Goal: Task Accomplishment & Management: Use online tool/utility

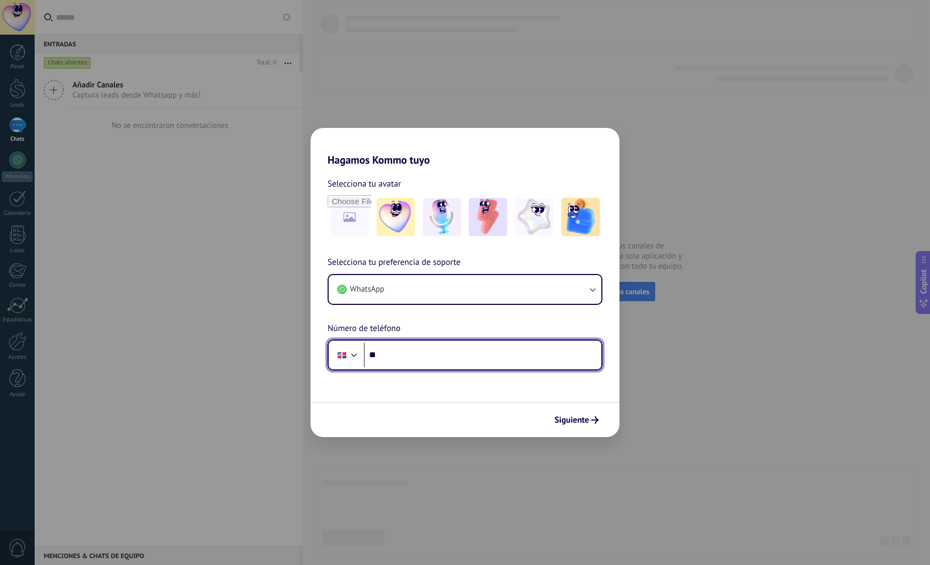
click at [394, 361] on input "**" at bounding box center [483, 355] width 238 height 25
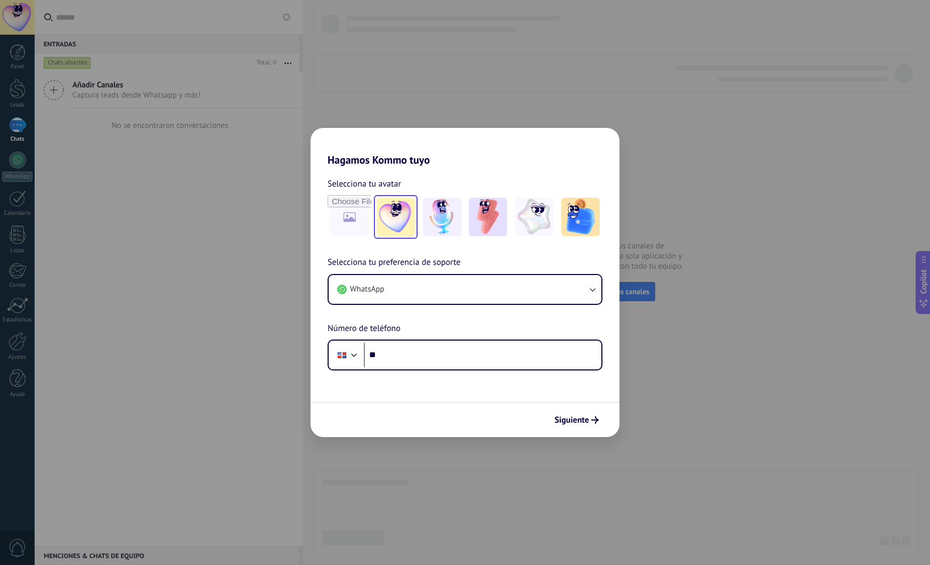
click at [393, 210] on img at bounding box center [396, 217] width 38 height 38
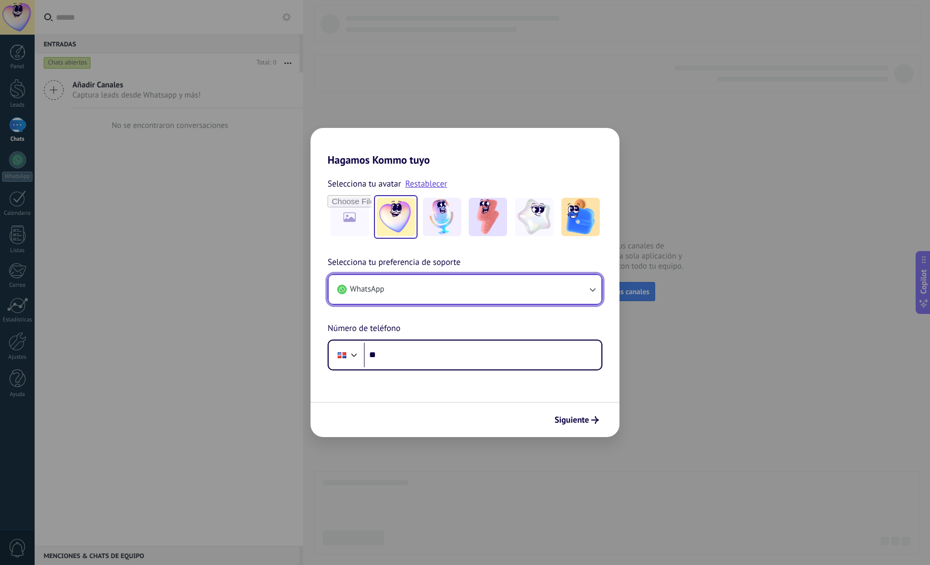
click at [443, 299] on button "WhatsApp" at bounding box center [465, 289] width 273 height 29
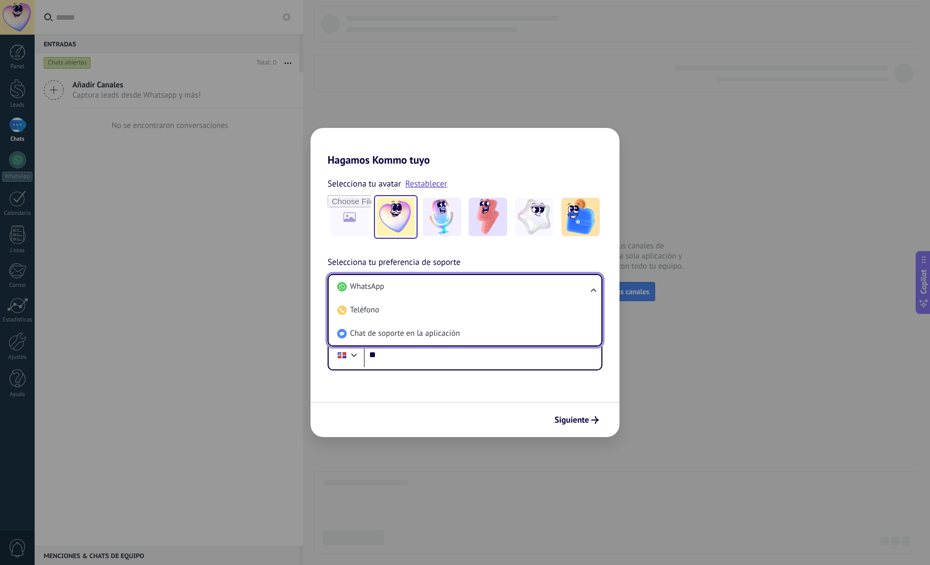
click at [436, 262] on span "Selecciona tu preferencia de soporte" at bounding box center [394, 263] width 133 height 14
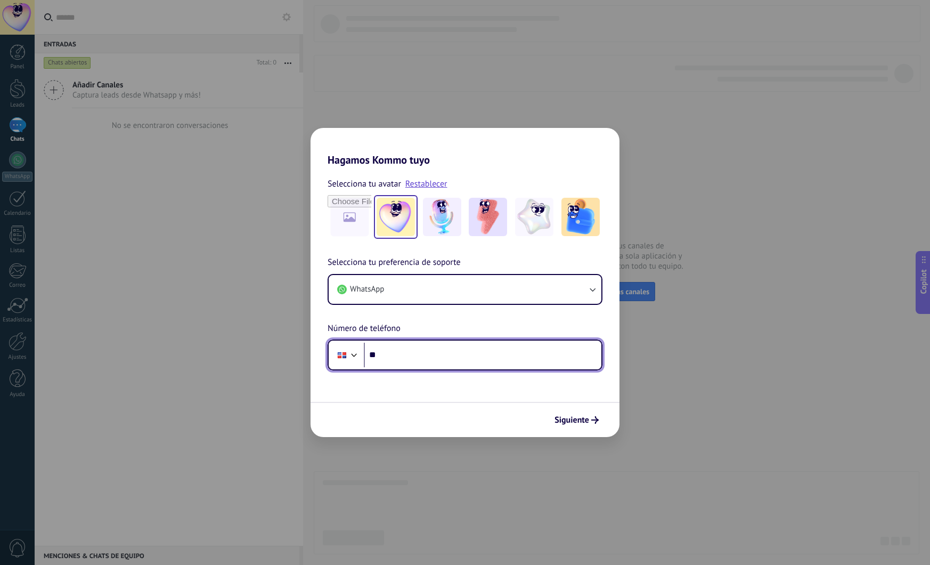
click at [410, 354] on input "**" at bounding box center [483, 355] width 238 height 25
type input "**********"
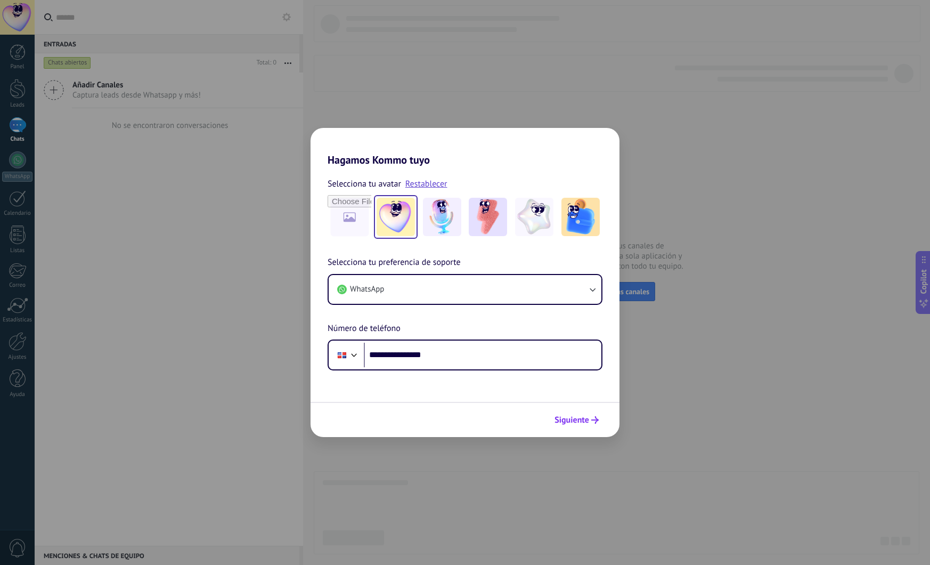
click at [585, 428] on button "Siguiente" at bounding box center [577, 420] width 54 height 18
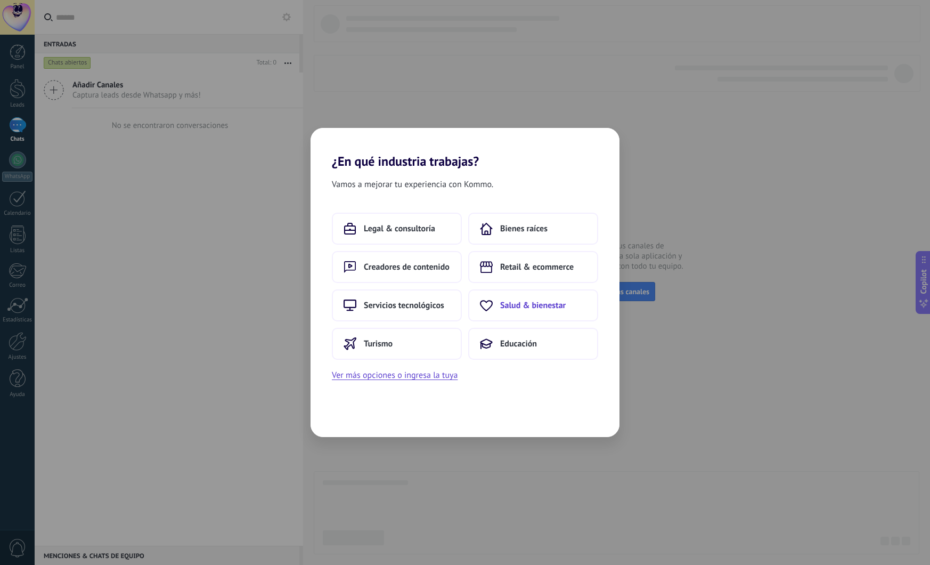
click at [535, 307] on span "Salud & bienestar" at bounding box center [533, 305] width 66 height 11
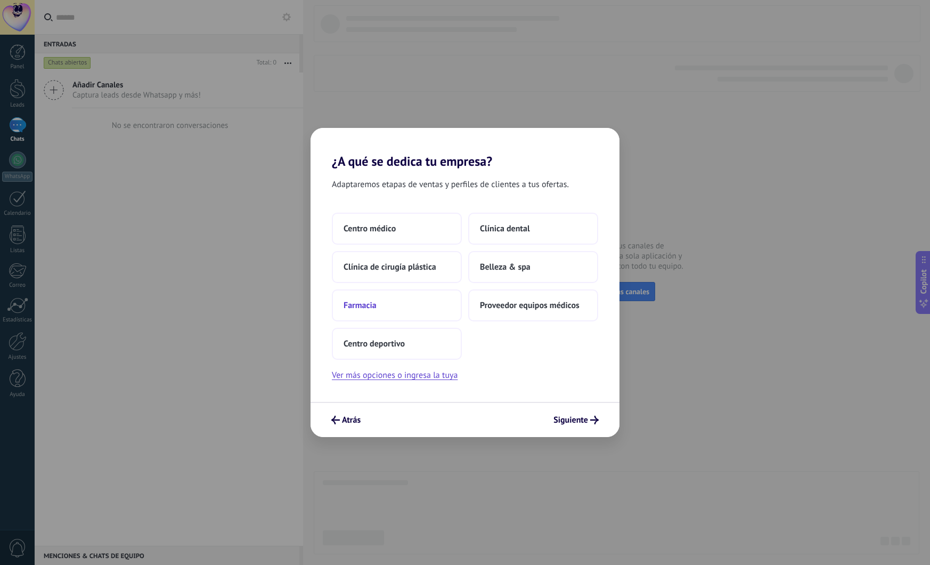
click at [372, 304] on span "Farmacia" at bounding box center [360, 305] width 33 height 11
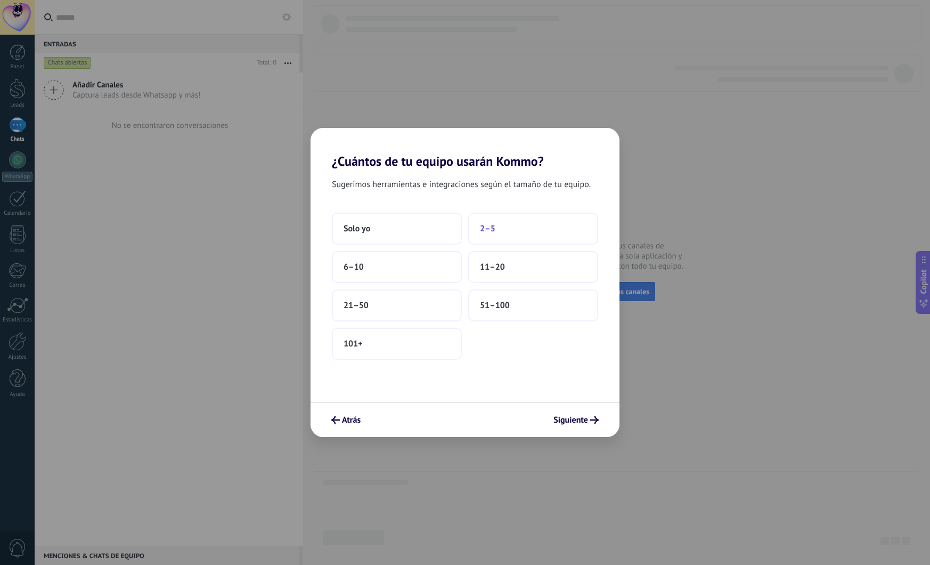
click at [491, 231] on span "2–5" at bounding box center [487, 228] width 15 height 11
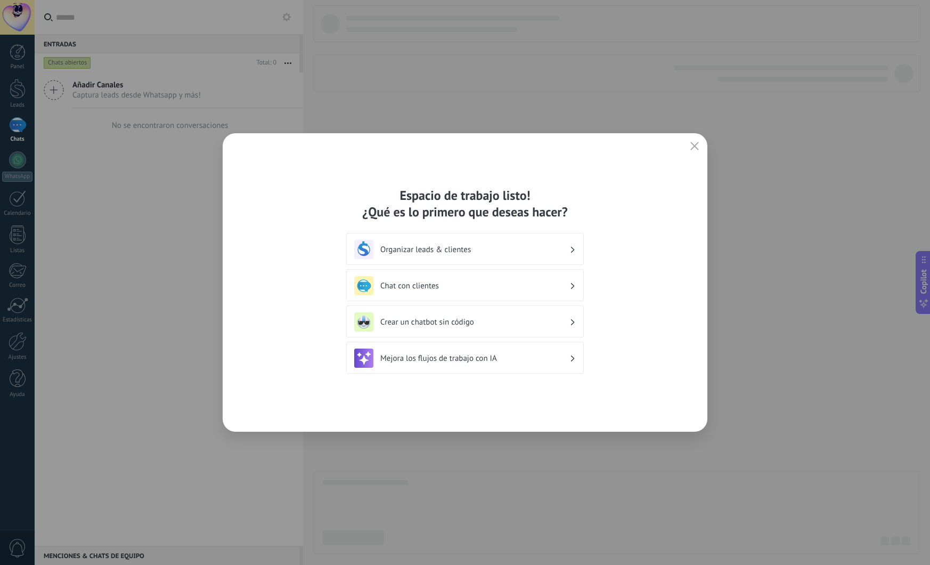
click at [460, 257] on div "Organizar leads & clientes" at bounding box center [465, 249] width 222 height 19
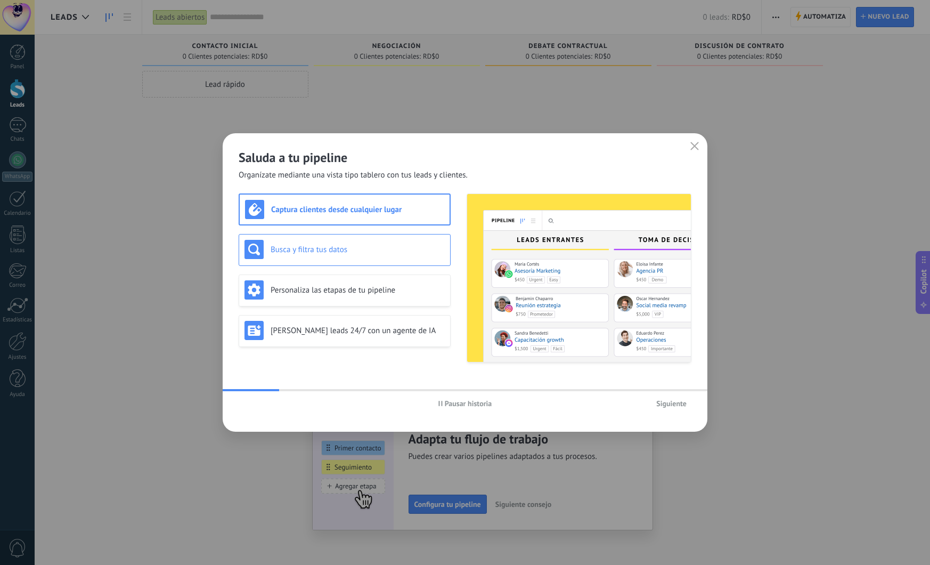
click at [345, 248] on h3 "Busca y filtra tus datos" at bounding box center [358, 250] width 174 height 10
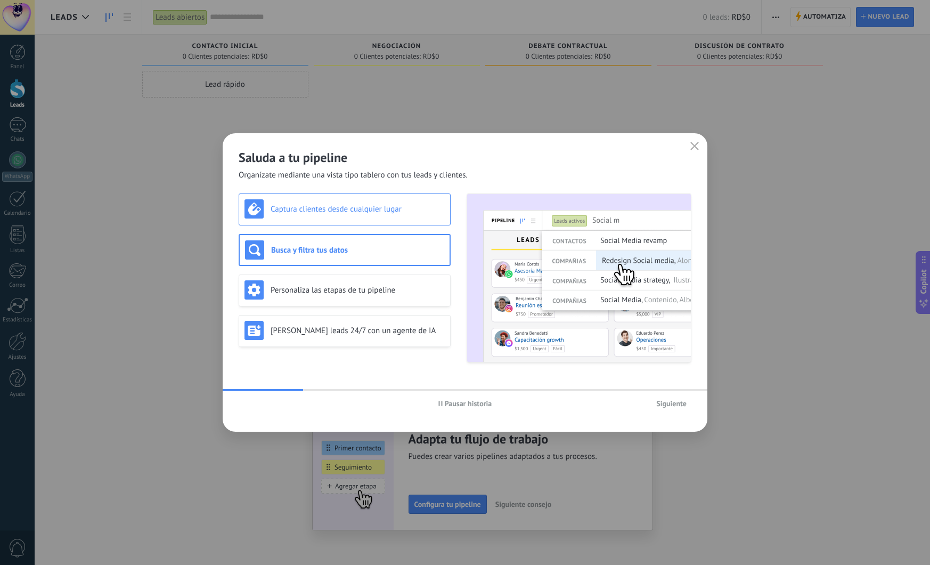
click at [362, 195] on div "Captura clientes desde cualquier lugar" at bounding box center [345, 209] width 212 height 32
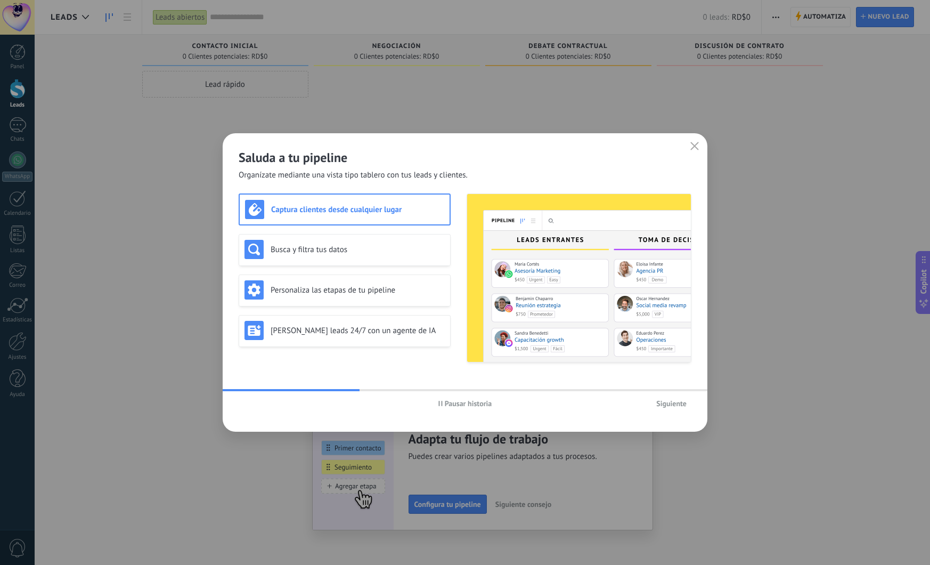
click at [663, 401] on span "Siguiente" at bounding box center [671, 403] width 30 height 7
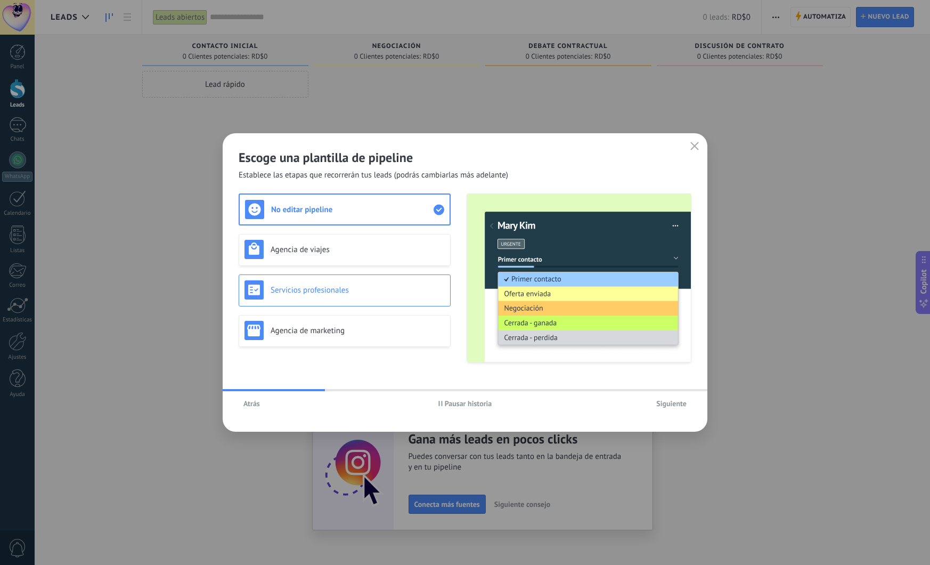
click at [389, 288] on h3 "Servicios profesionales" at bounding box center [358, 290] width 174 height 10
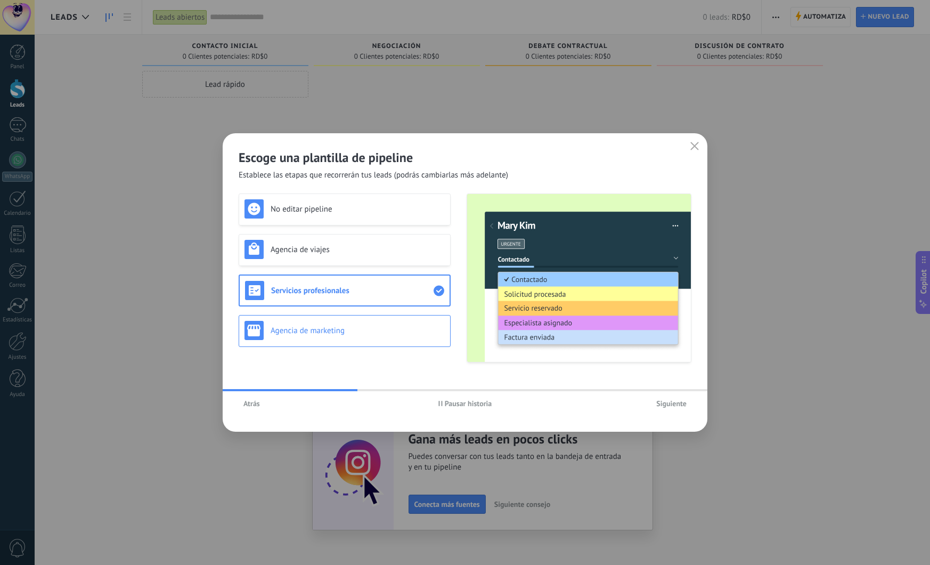
click at [374, 338] on div "Agencia de marketing" at bounding box center [345, 330] width 200 height 19
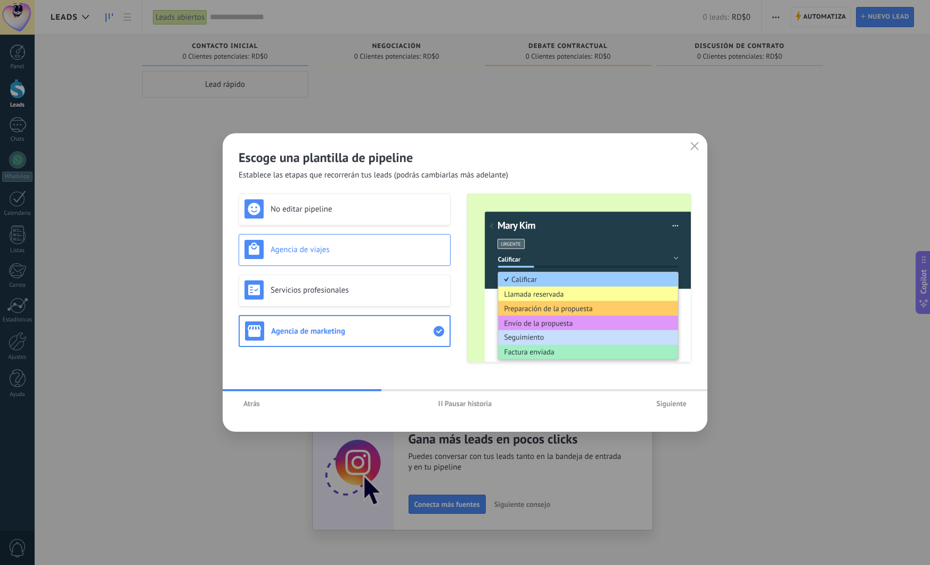
click at [384, 248] on h3 "Agencia de viajes" at bounding box center [358, 250] width 174 height 10
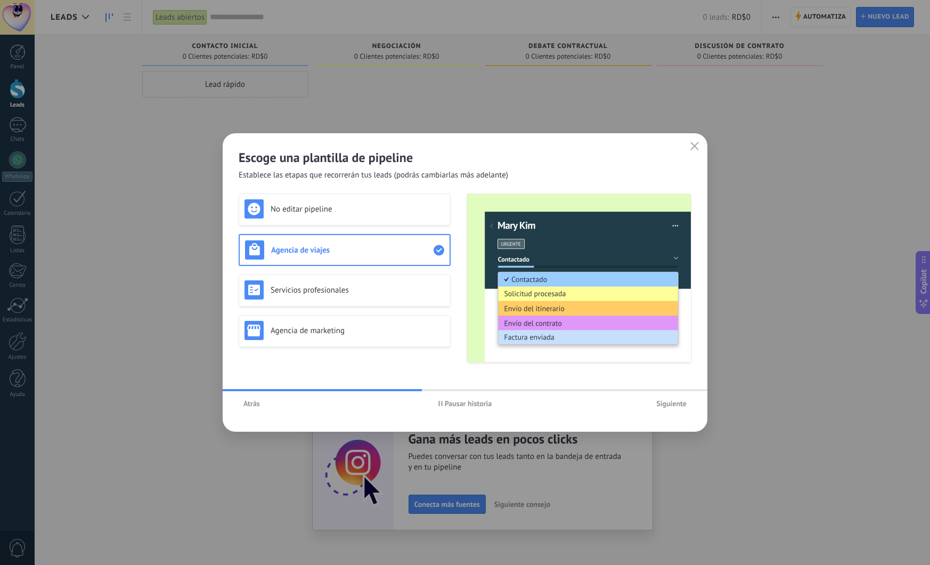
click at [385, 191] on div "Escoge una plantilla de pipeline Establece las etapas que recorrerán tus leads …" at bounding box center [465, 282] width 485 height 298
click at [384, 200] on div "No editar pipeline" at bounding box center [345, 208] width 200 height 19
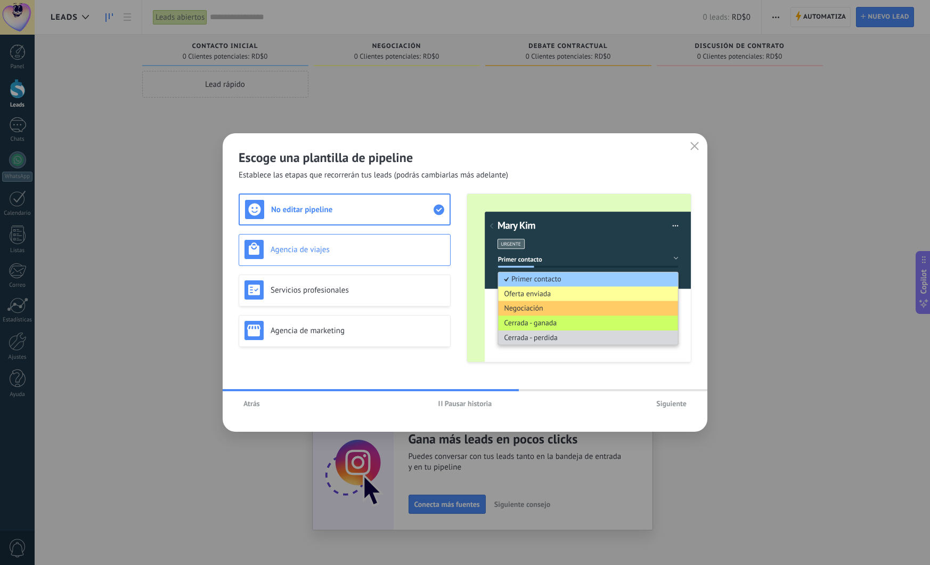
click at [367, 247] on h3 "Agencia de viajes" at bounding box center [358, 250] width 174 height 10
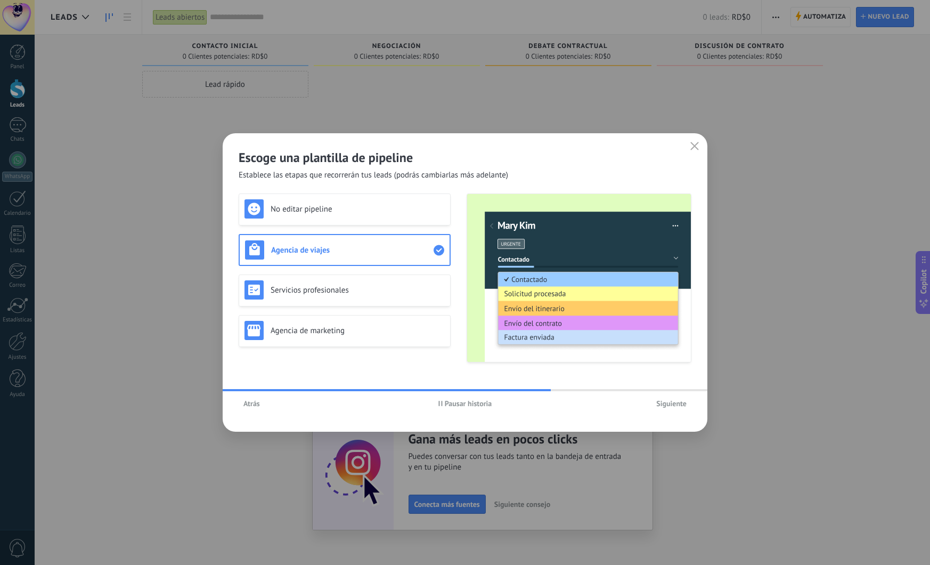
click at [363, 273] on div "No editar pipeline Agencia de viajes Servicios profesionales Agencia de marketi…" at bounding box center [345, 277] width 212 height 169
click at [366, 214] on h3 "No editar pipeline" at bounding box center [358, 209] width 174 height 10
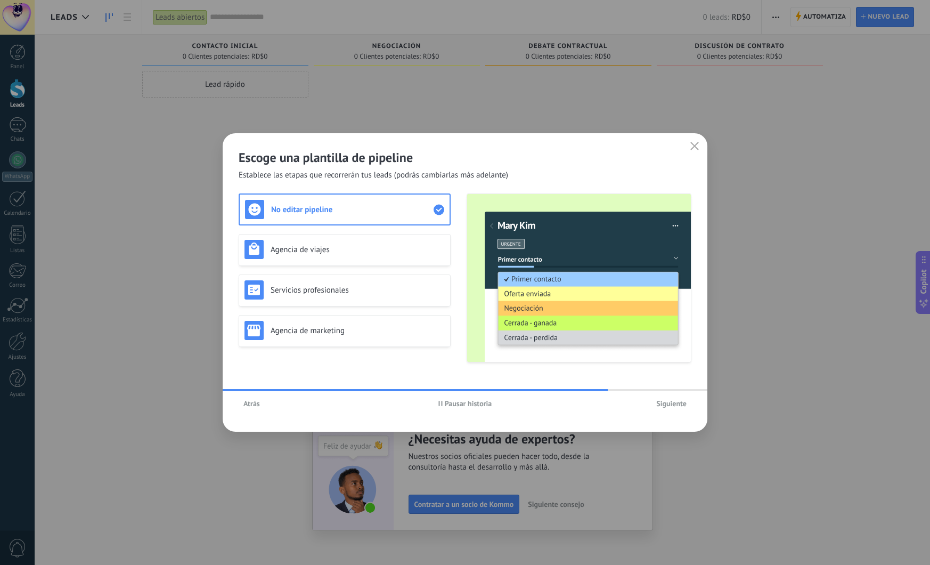
click at [669, 407] on span "Siguiente" at bounding box center [671, 403] width 30 height 7
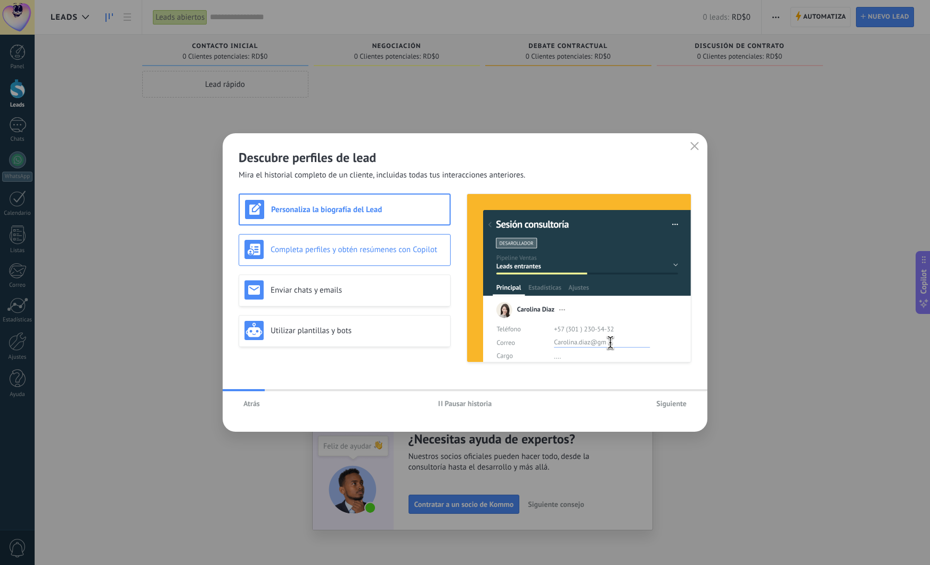
click at [348, 243] on div "Completa perfiles y obtén resúmenes con Copilot" at bounding box center [345, 249] width 200 height 19
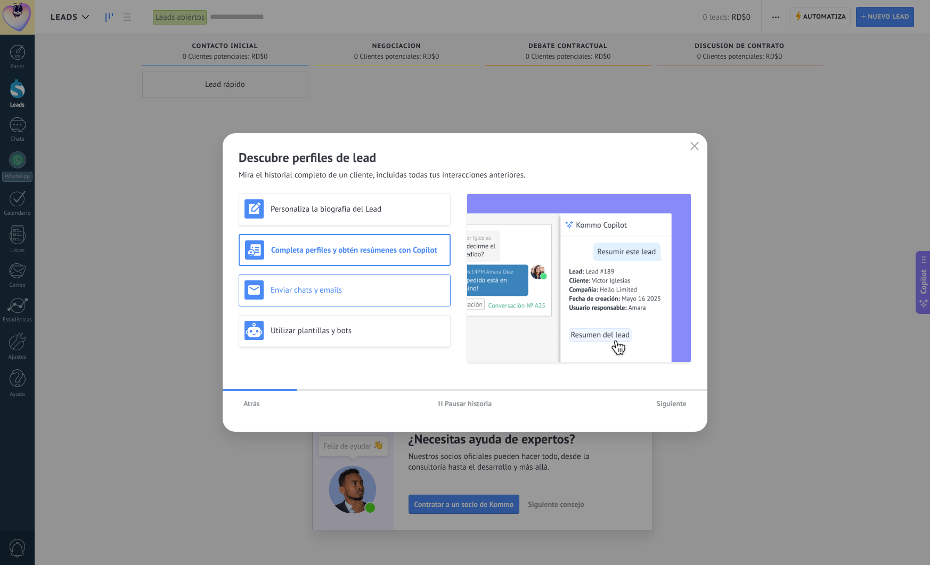
click at [331, 279] on div "Enviar chats y emails" at bounding box center [345, 290] width 212 height 32
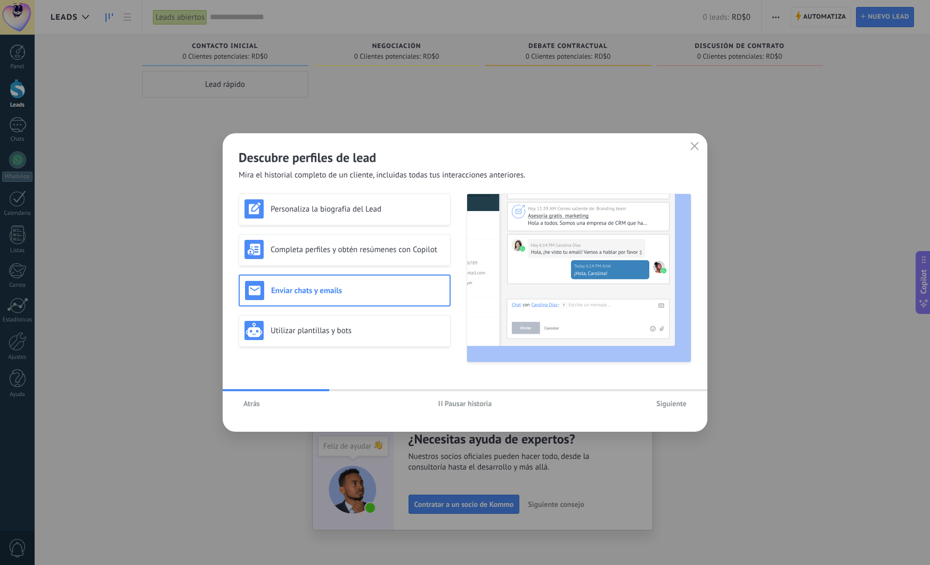
click at [311, 313] on div "Personaliza la biografía del Lead Completa perfiles y obtén resúmenes con Copil…" at bounding box center [345, 277] width 212 height 169
click at [308, 320] on div "Utilizar plantillas y bots" at bounding box center [345, 331] width 212 height 32
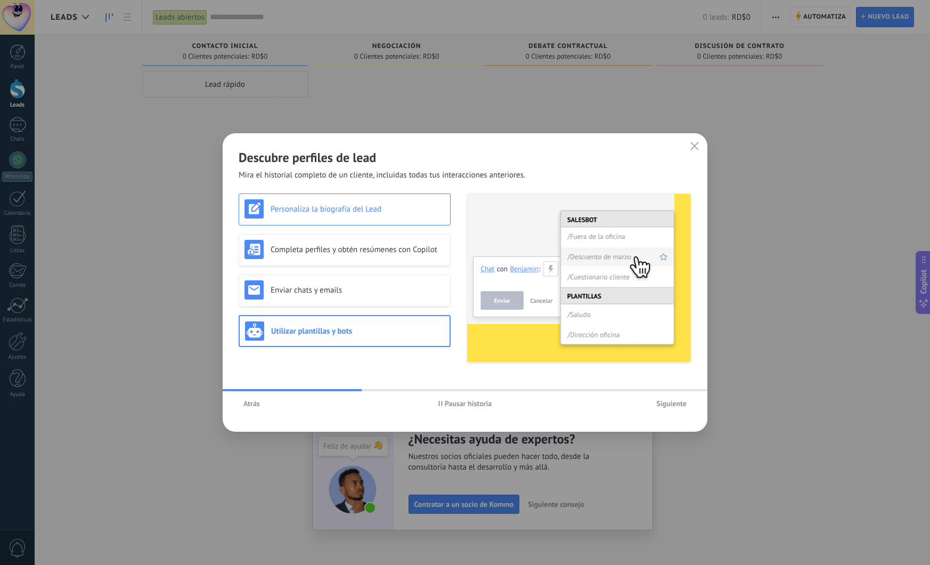
click at [330, 213] on h3 "Personaliza la biografía del Lead" at bounding box center [358, 209] width 174 height 10
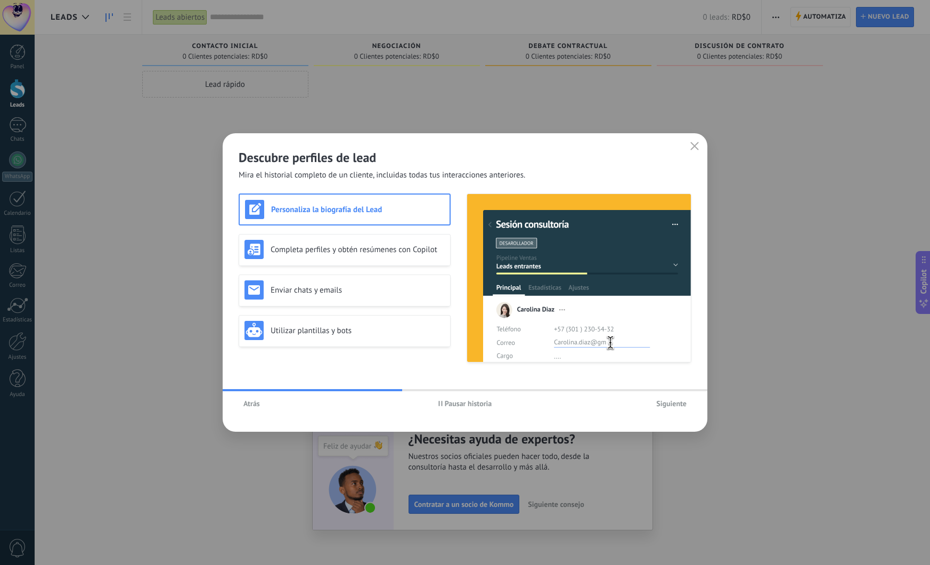
click at [673, 405] on span "Siguiente" at bounding box center [671, 403] width 30 height 7
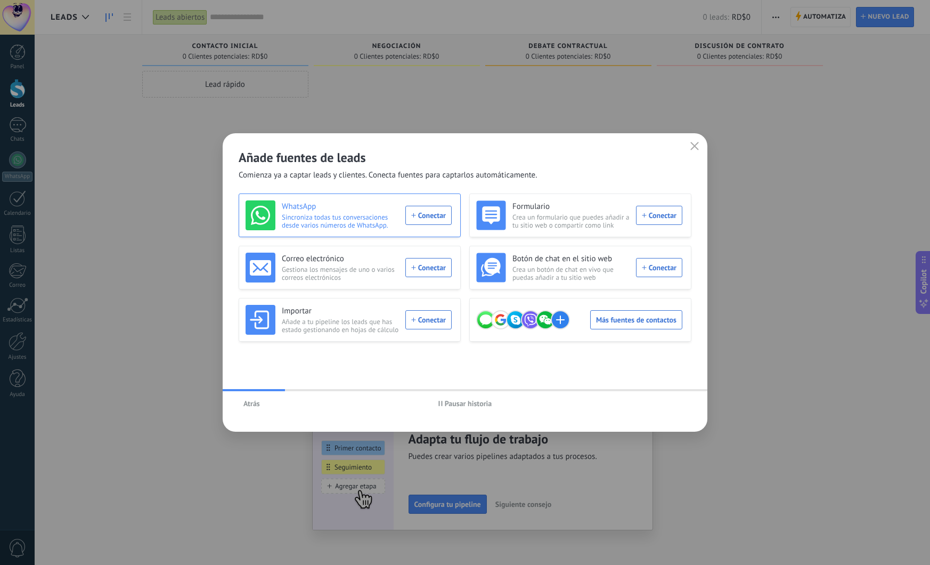
click at [425, 226] on div "WhatsApp Sincroniza todas tus conversaciones desde varios números de WhatsApp. …" at bounding box center [349, 215] width 206 height 30
